Goal: Task Accomplishment & Management: Use online tool/utility

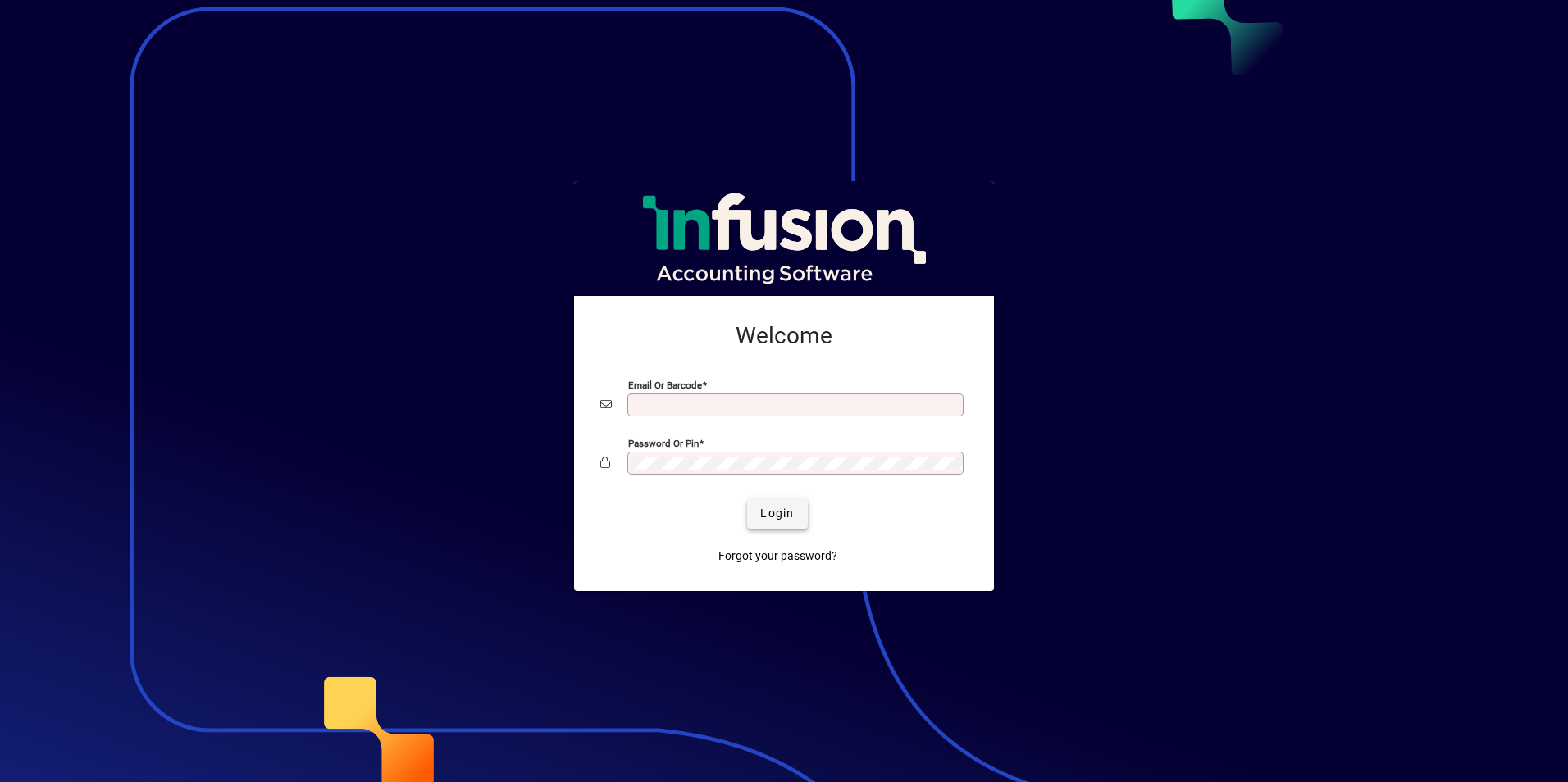
type input "**********"
click at [793, 514] on span "Login" at bounding box center [776, 514] width 34 height 17
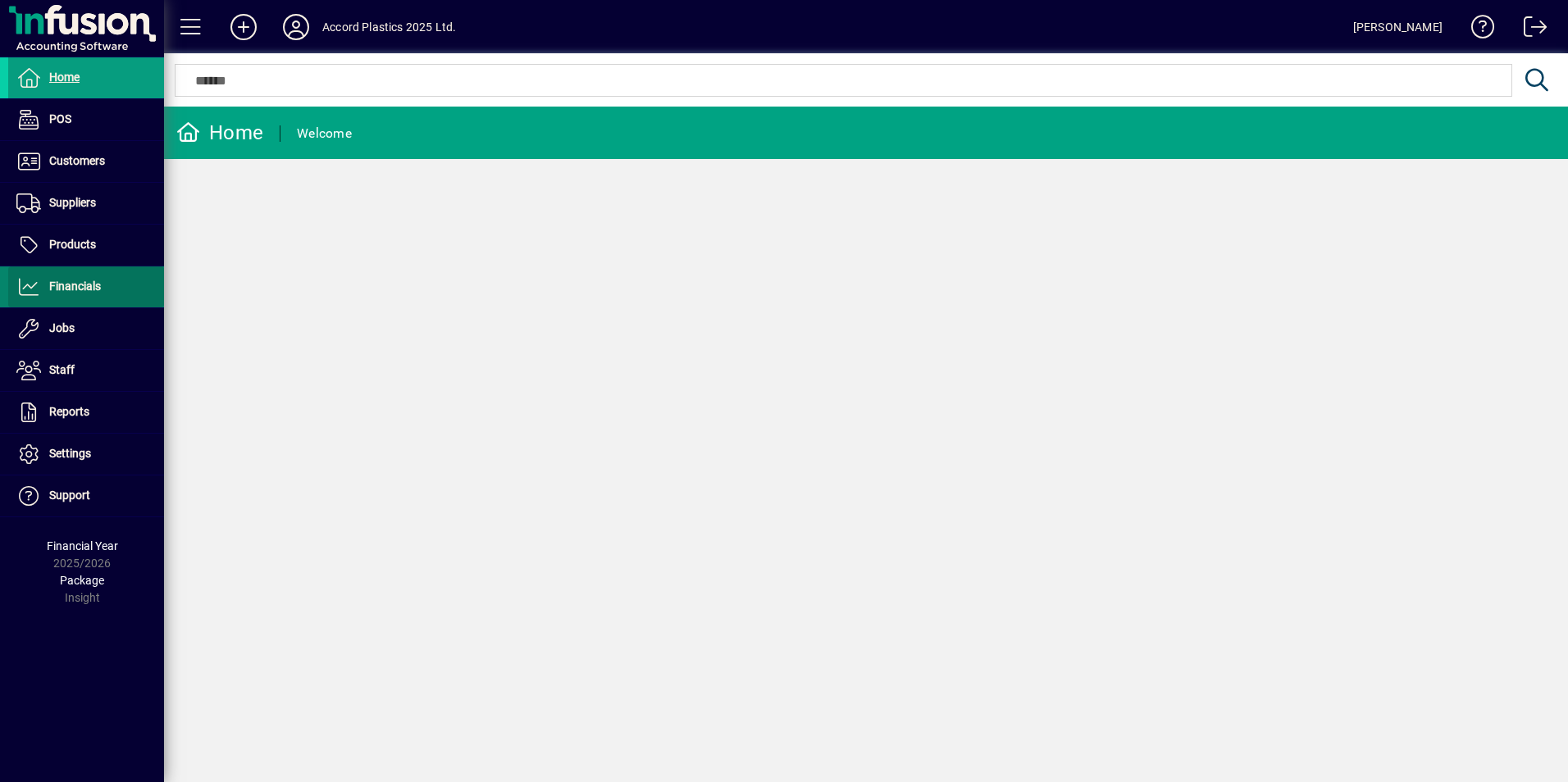
click at [83, 281] on span "Financials" at bounding box center [75, 286] width 51 height 14
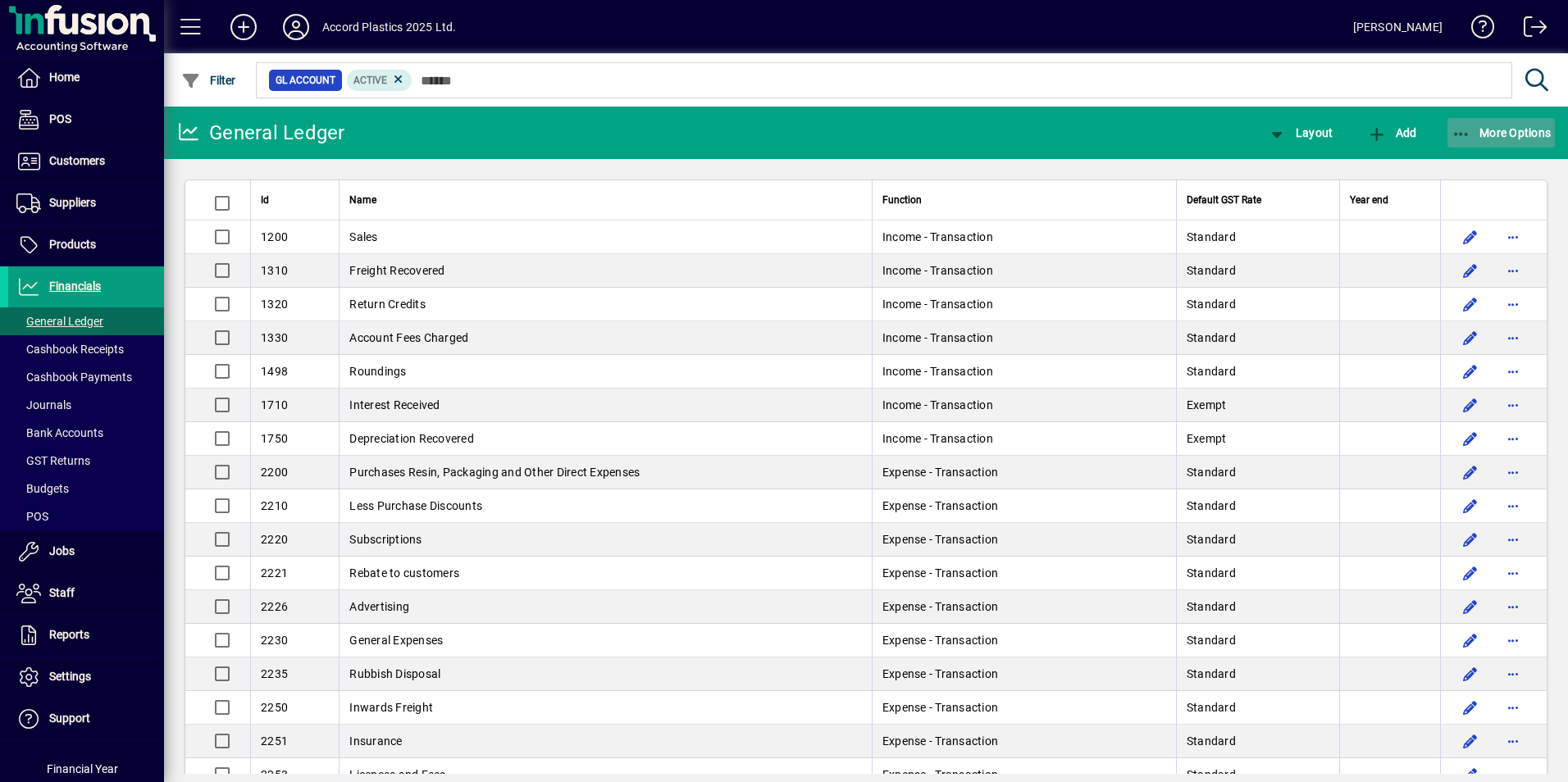
click at [1489, 128] on span "More Options" at bounding box center [1501, 133] width 100 height 14
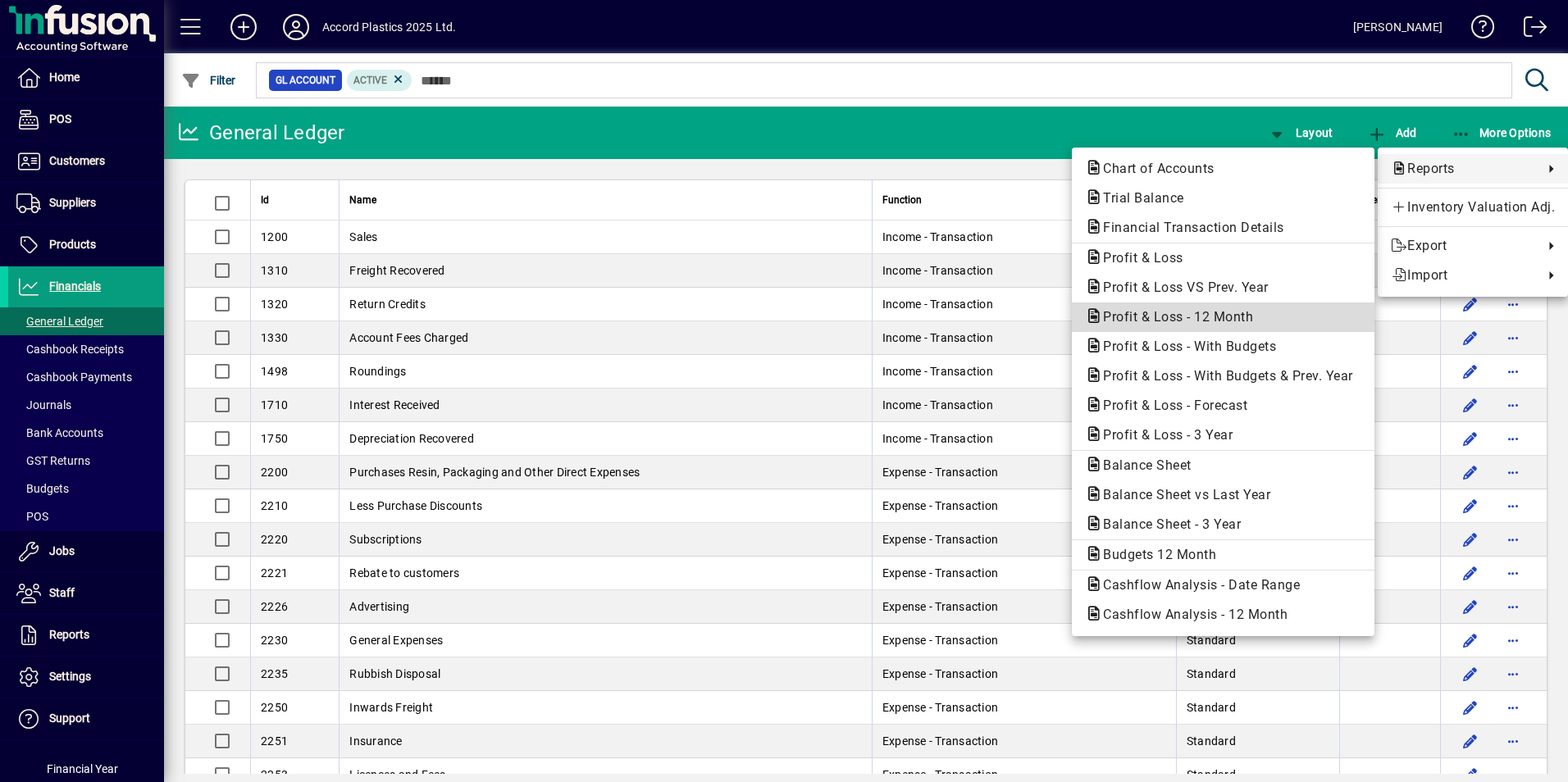
click at [1135, 322] on span "Profit & Loss - 12 Month" at bounding box center [1173, 316] width 176 height 15
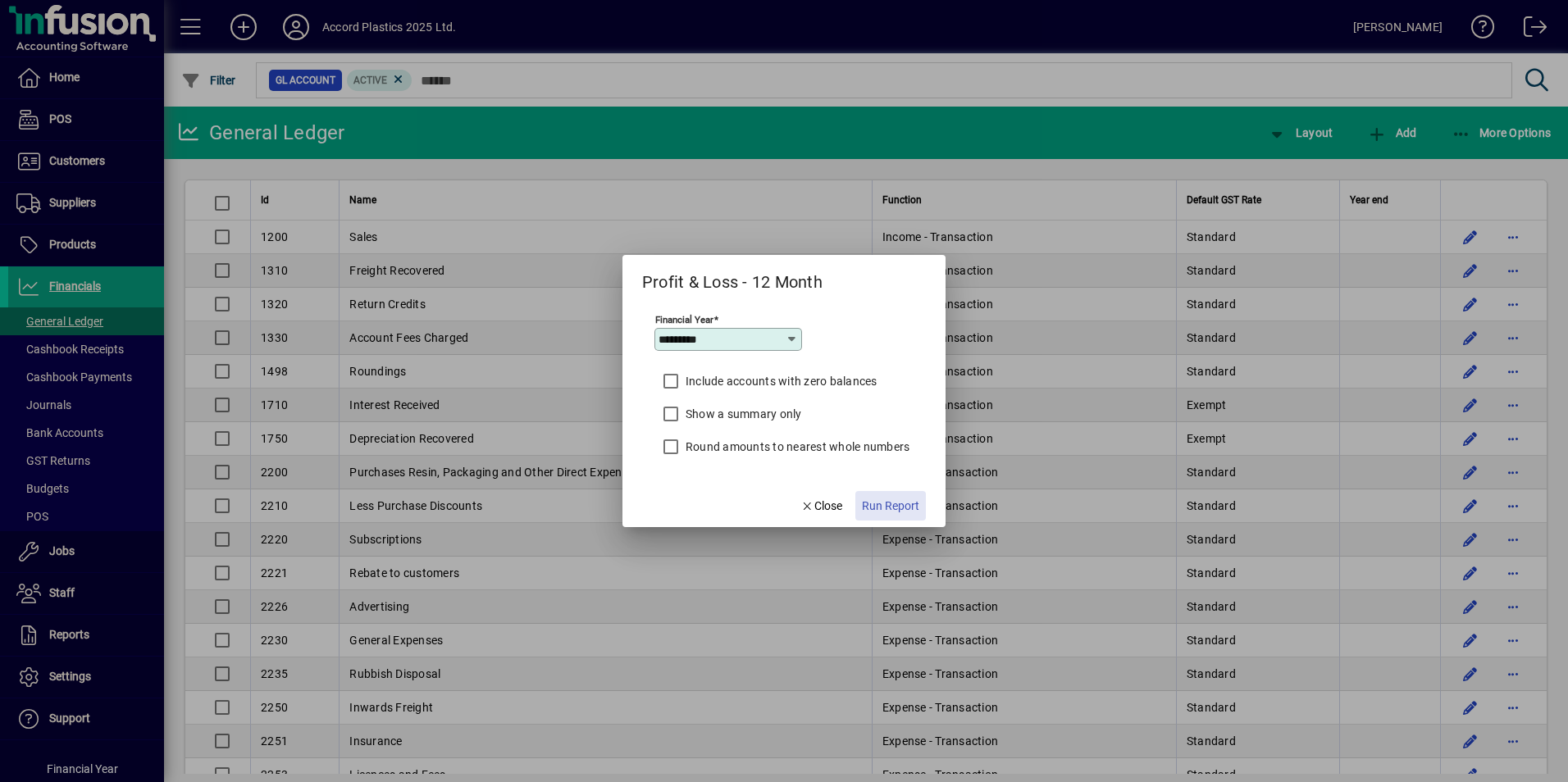
click at [876, 507] on span "Run Report" at bounding box center [890, 506] width 57 height 17
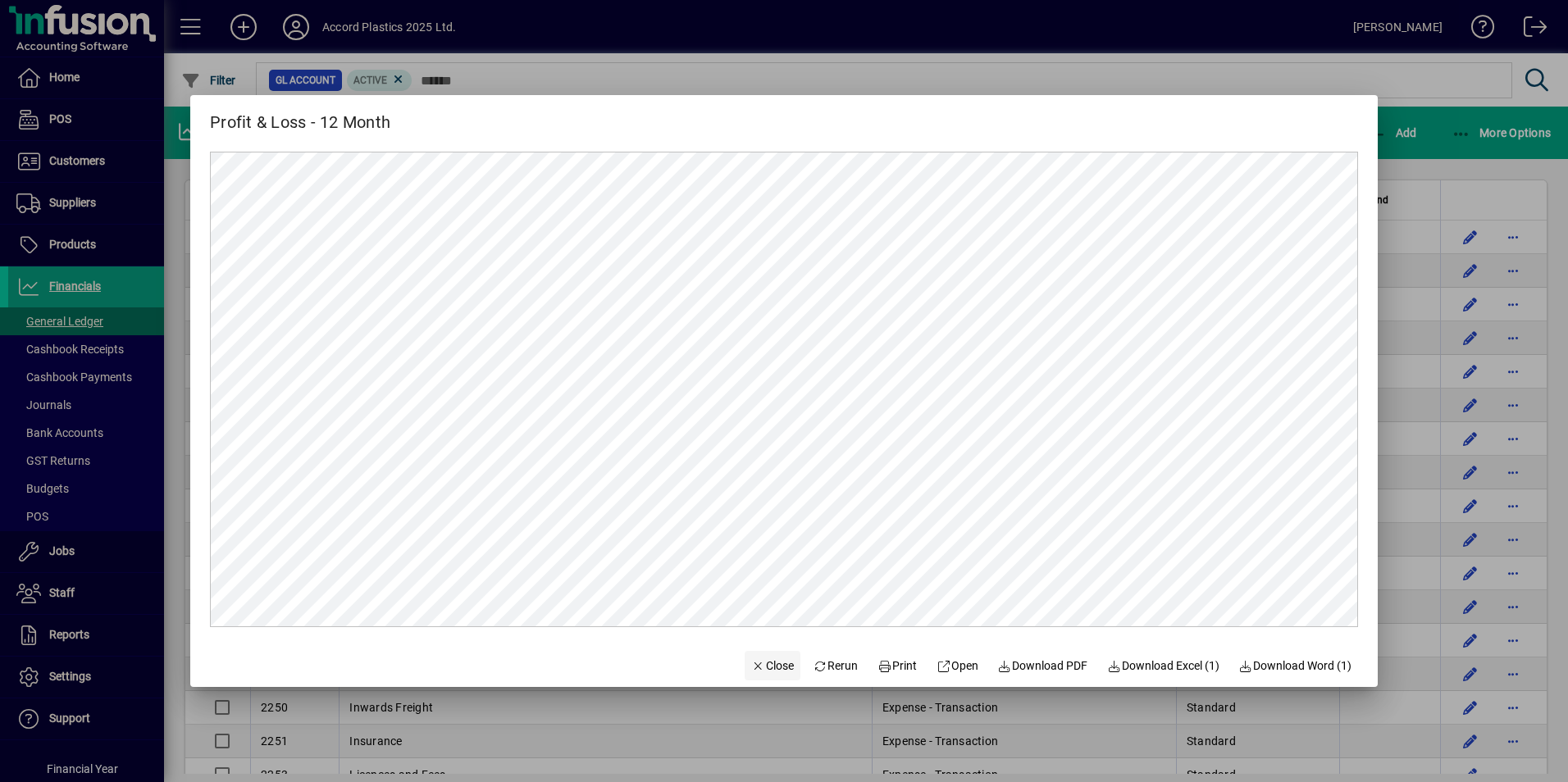
click at [761, 665] on span "Close" at bounding box center [772, 666] width 43 height 17
